Goal: Task Accomplishment & Management: Manage account settings

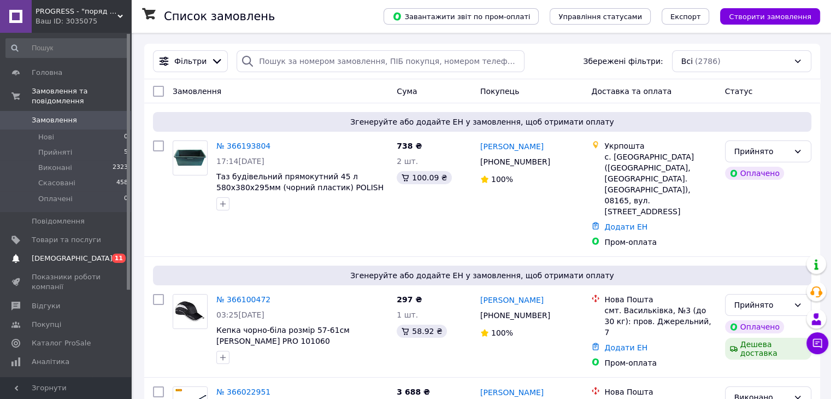
click at [58, 254] on link "Сповіщення 0 11" at bounding box center [67, 258] width 134 height 19
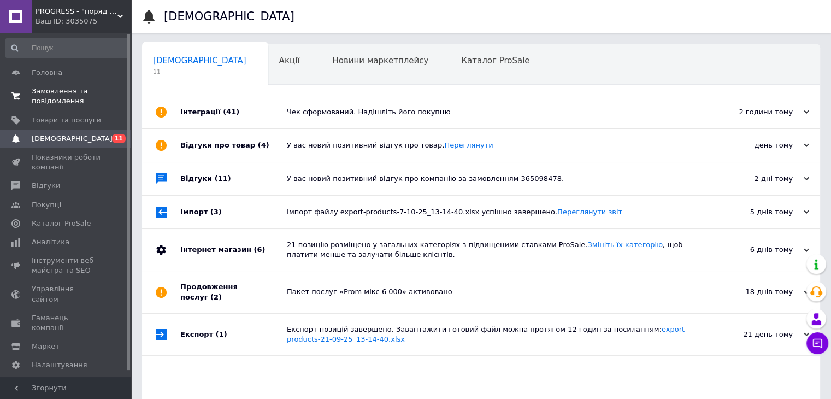
click at [52, 86] on span "Замовлення та повідомлення" at bounding box center [66, 96] width 69 height 20
